Goal: Task Accomplishment & Management: Use online tool/utility

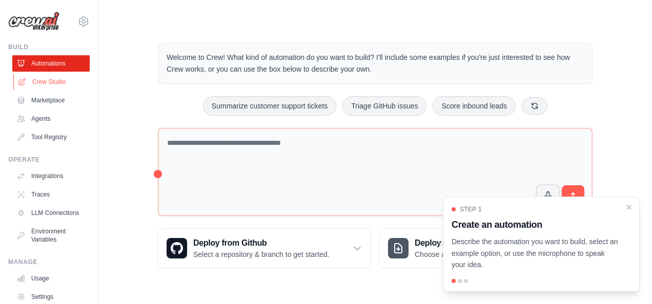
click at [53, 84] on link "Crew Studio" at bounding box center [51, 82] width 77 height 16
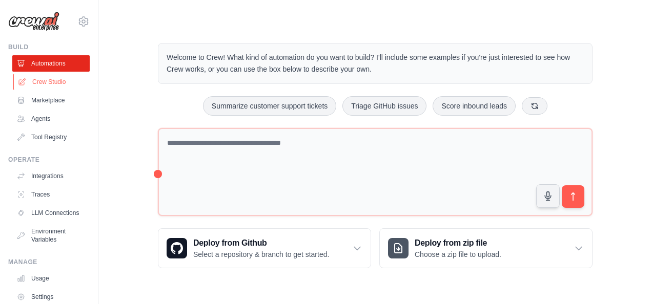
click at [48, 85] on link "Crew Studio" at bounding box center [51, 82] width 77 height 16
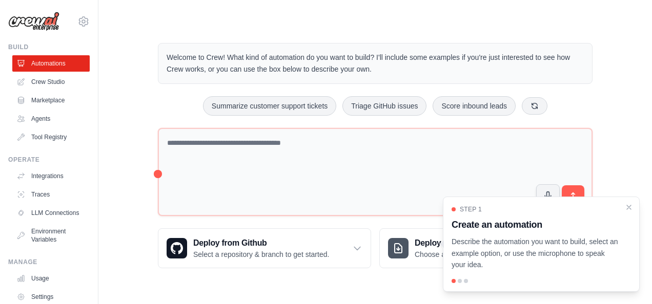
click at [626, 214] on div "Step 1 Create an automation Describe the automation you want to build, select a…" at bounding box center [541, 239] width 179 height 66
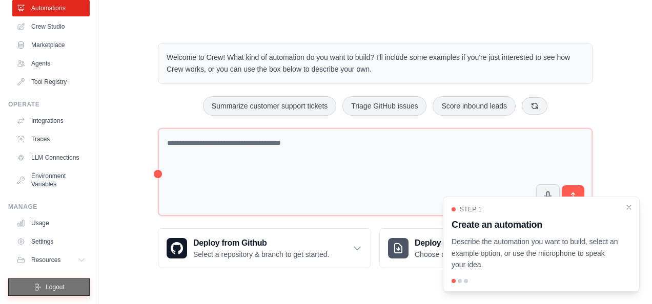
click at [48, 284] on span "Logout" at bounding box center [55, 287] width 19 height 8
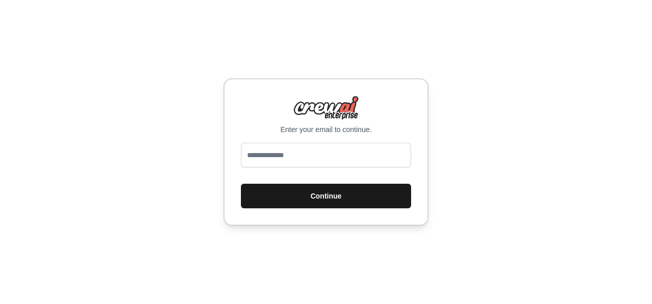
click at [317, 199] on button "Continue" at bounding box center [326, 196] width 170 height 25
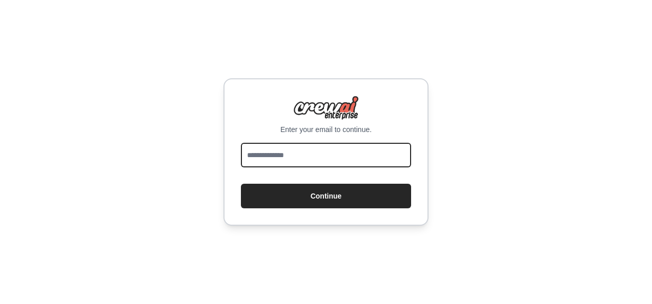
click at [300, 151] on input "email" at bounding box center [326, 155] width 170 height 25
type input "**********"
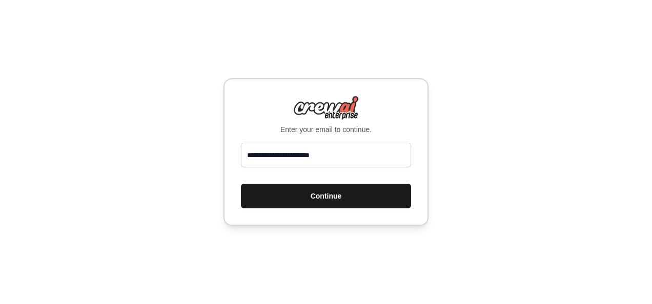
click at [319, 193] on button "Continue" at bounding box center [326, 196] width 170 height 25
